Goal: Task Accomplishment & Management: Manage account settings

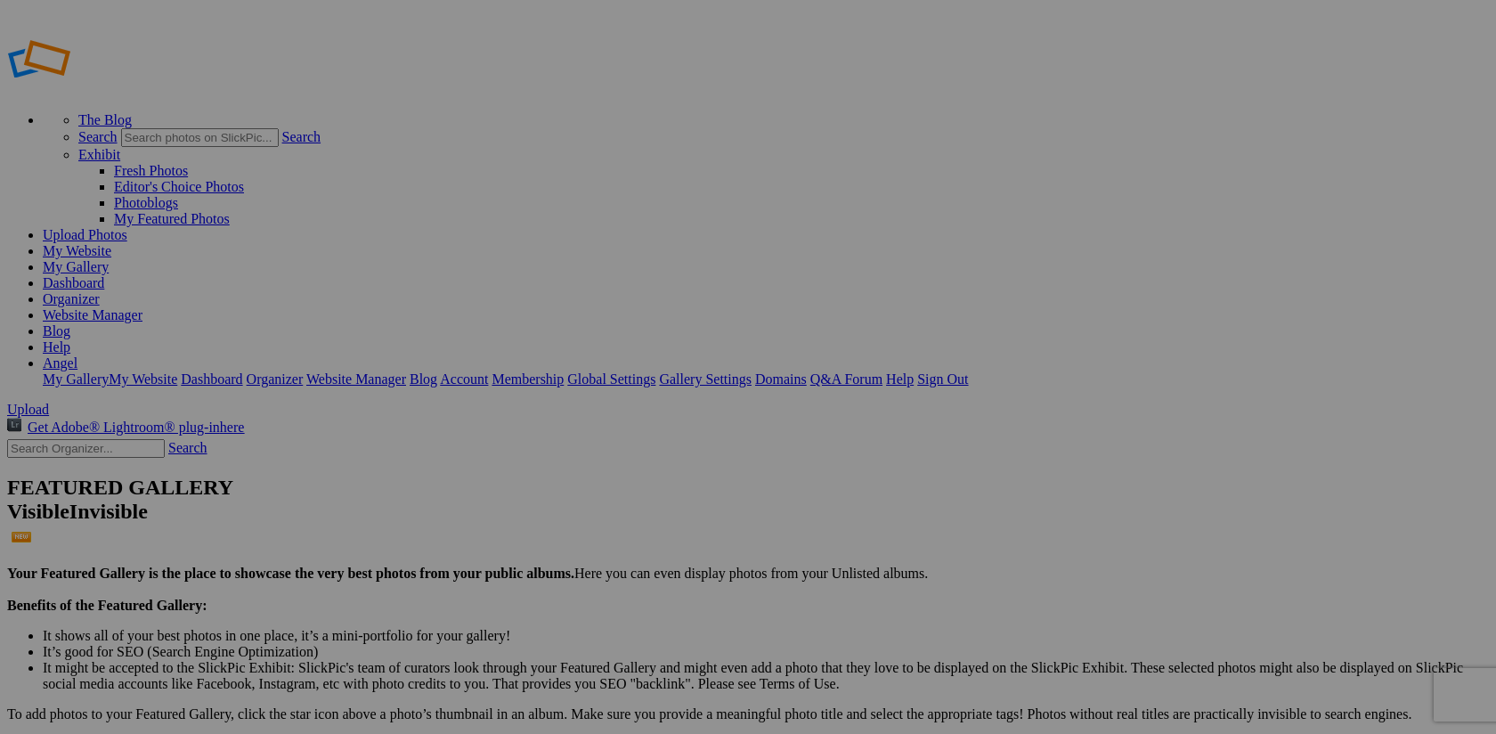
type input "[PERSON_NAME]"
click at [100, 291] on link "Organizer" at bounding box center [71, 298] width 57 height 15
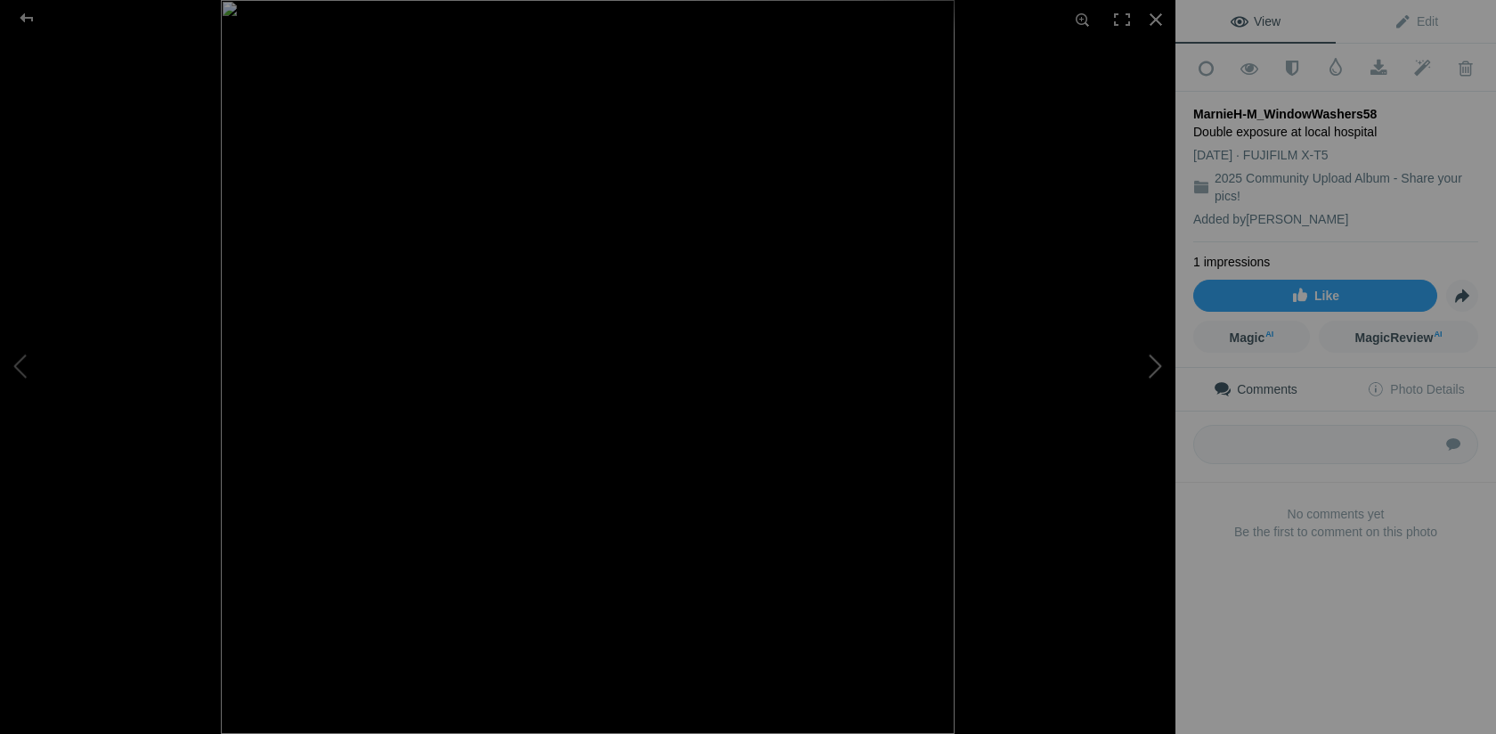
click at [1145, 442] on button at bounding box center [1109, 367] width 134 height 264
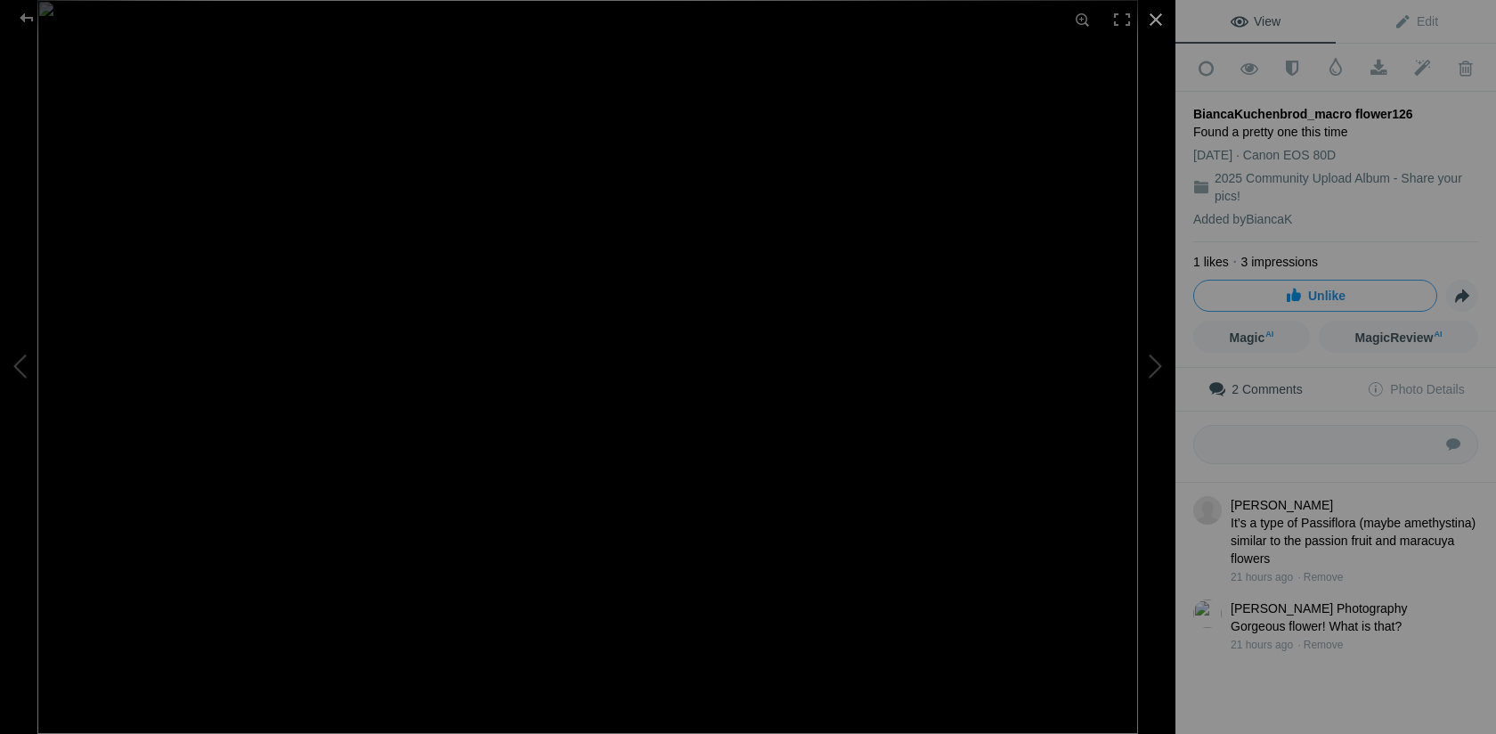
click at [1155, 23] on div at bounding box center [1155, 19] width 39 height 39
